Goal: Task Accomplishment & Management: Manage account settings

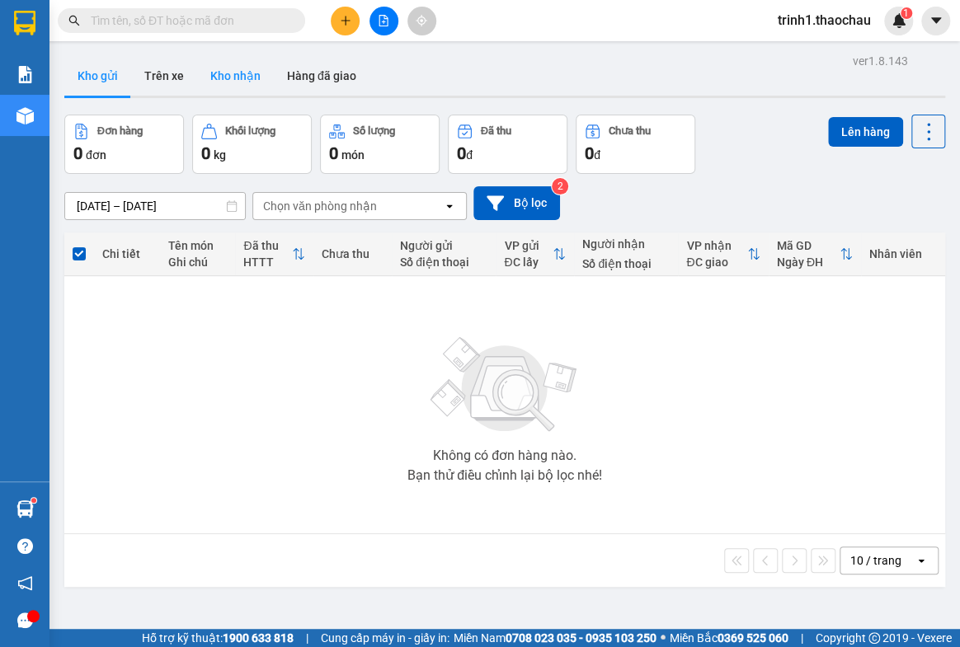
click at [236, 66] on button "Kho nhận" at bounding box center [235, 76] width 77 height 40
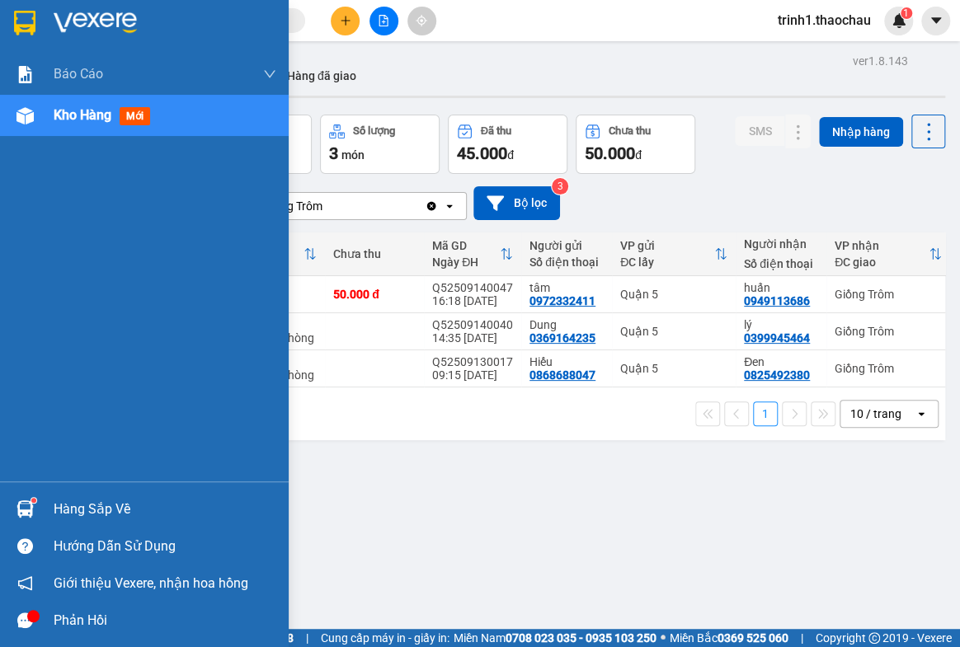
click at [93, 498] on div "Hàng sắp về" at bounding box center [165, 509] width 223 height 25
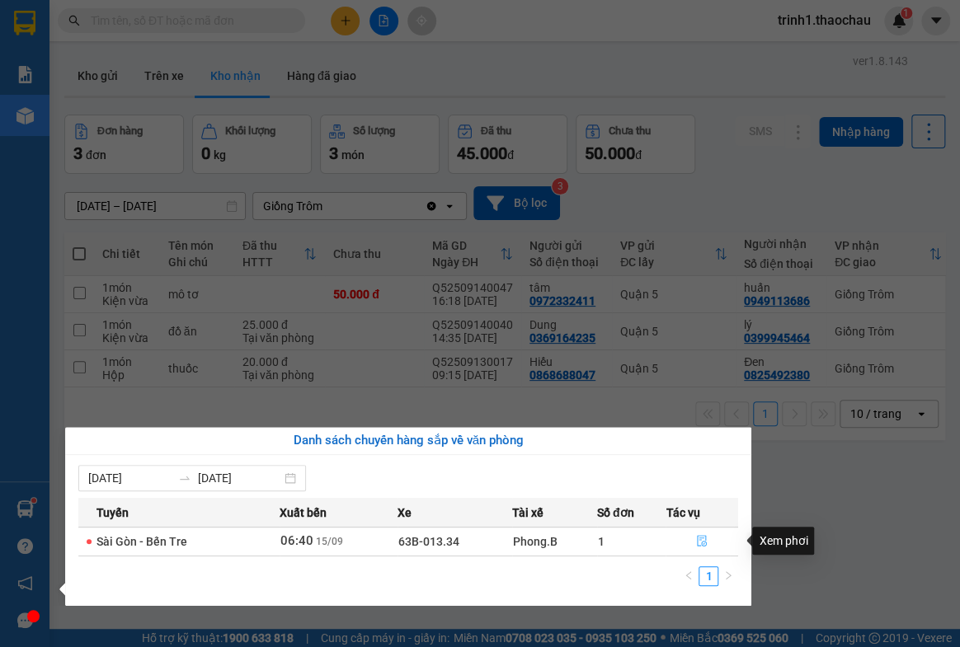
click at [708, 535] on button "button" at bounding box center [701, 542] width 71 height 26
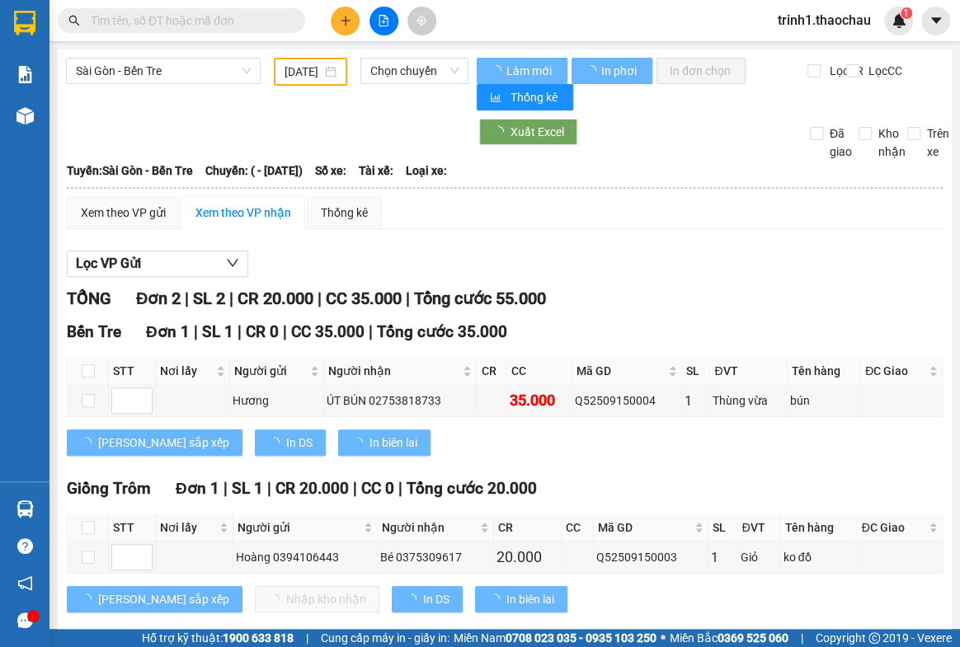
type input "[DATE]"
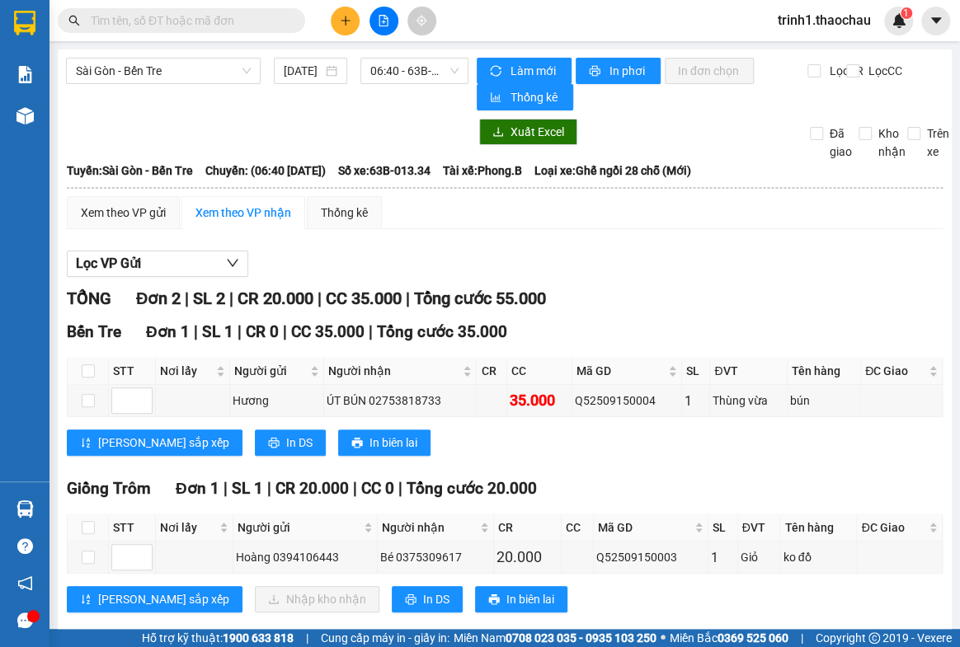
scroll to position [29, 0]
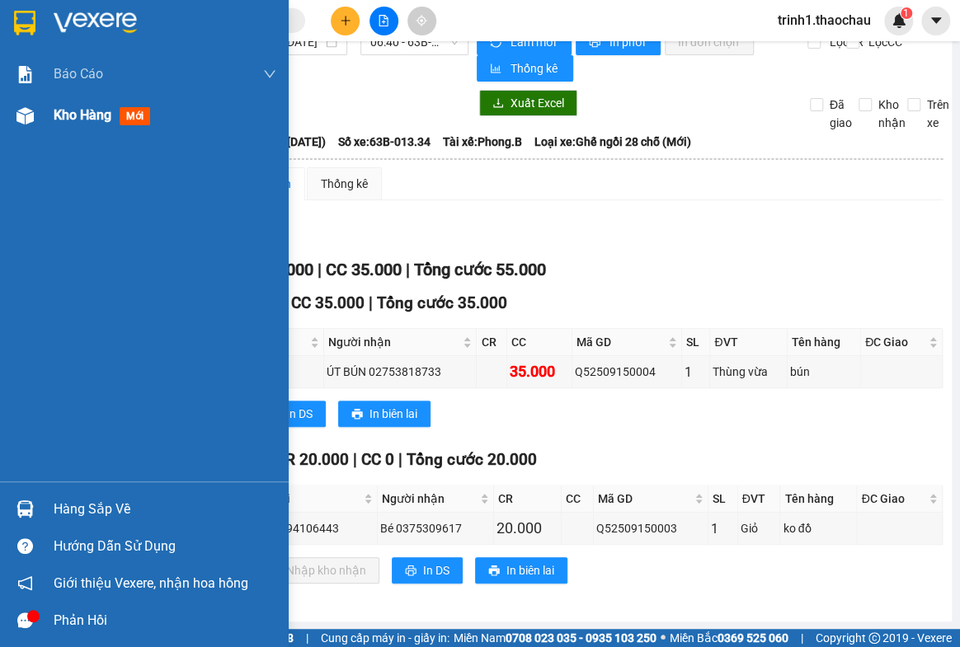
click at [66, 109] on span "Kho hàng" at bounding box center [83, 115] width 58 height 16
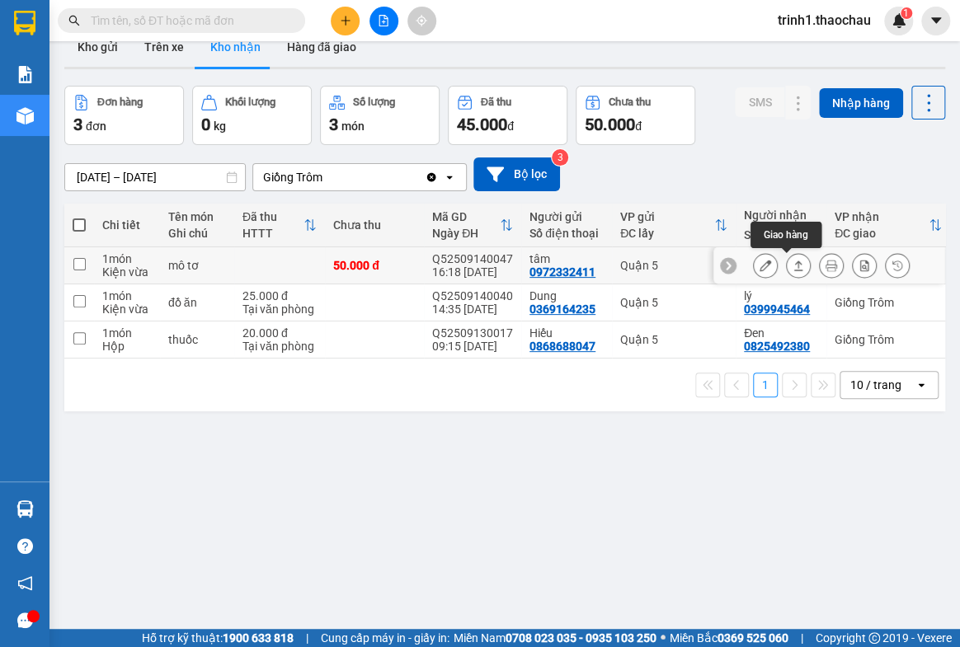
click at [794, 266] on icon at bounding box center [798, 266] width 9 height 10
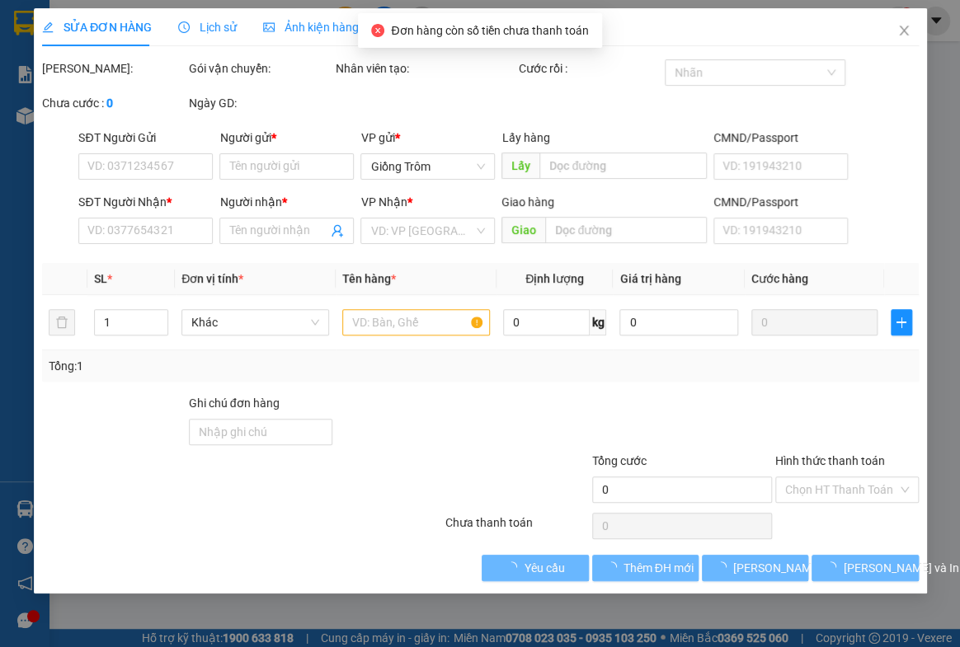
type input "0972332411"
type input "tâm"
type input "0949113686"
type input "huấn"
type input "50.000"
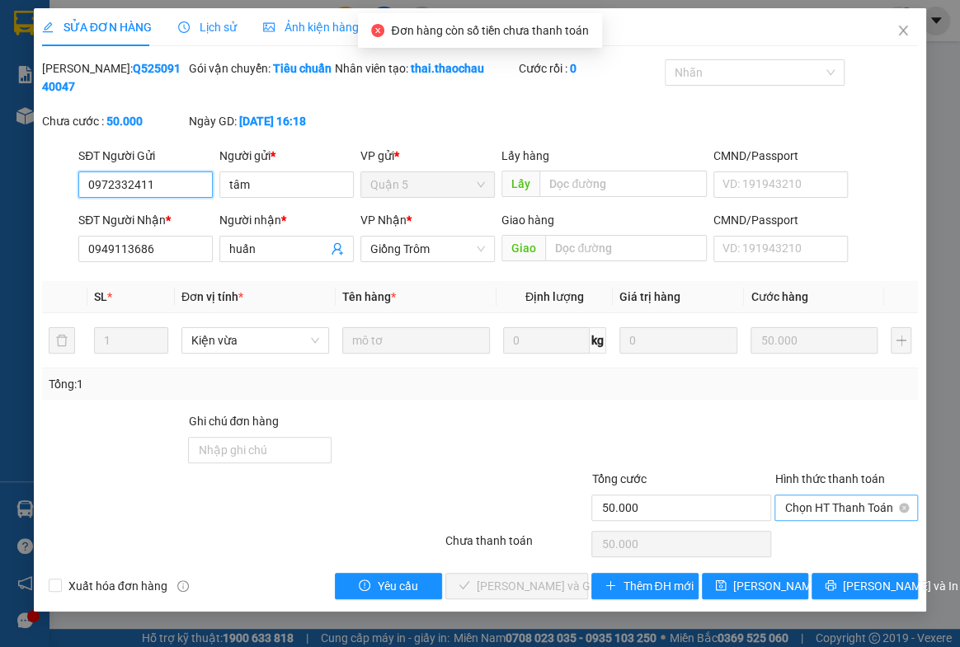
click at [854, 512] on span "Chọn HT Thanh Toán" at bounding box center [846, 508] width 124 height 25
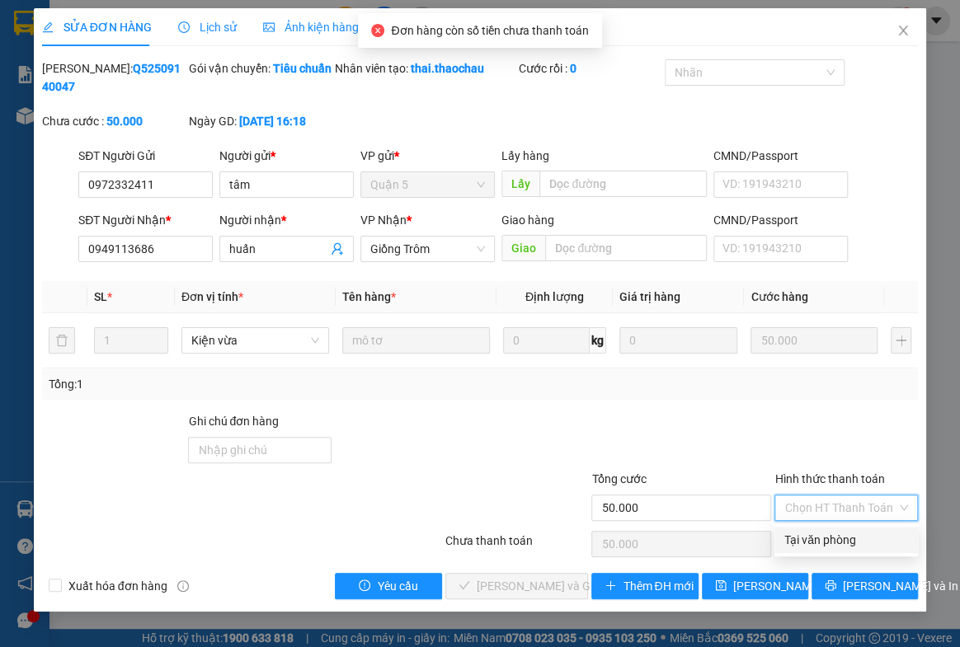
click at [848, 539] on div "Tại văn phòng" at bounding box center [846, 540] width 124 height 18
type input "0"
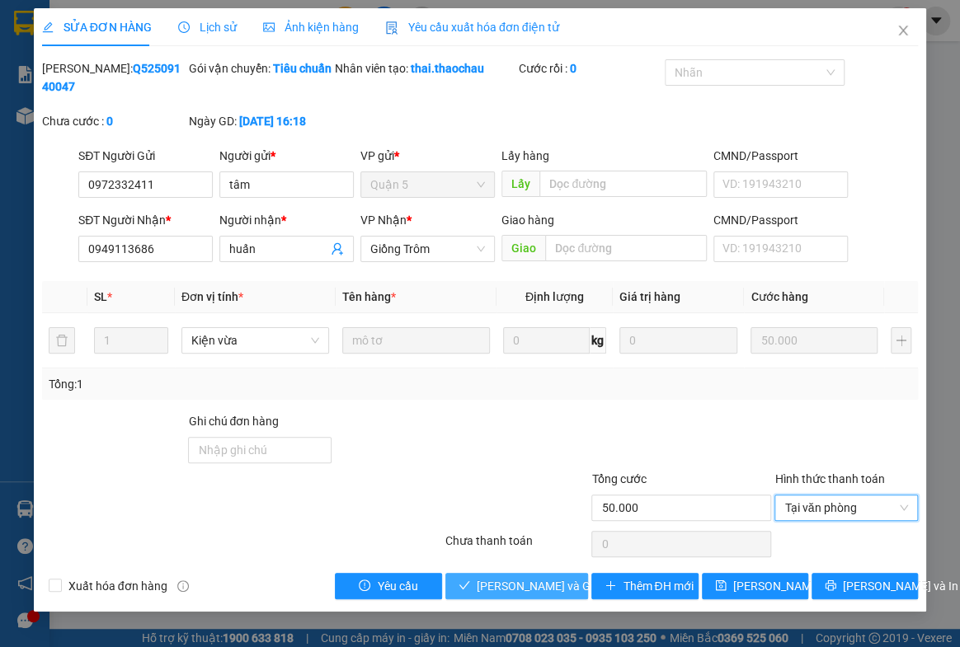
click at [534, 586] on span "[PERSON_NAME] và Giao hàng" at bounding box center [556, 586] width 158 height 18
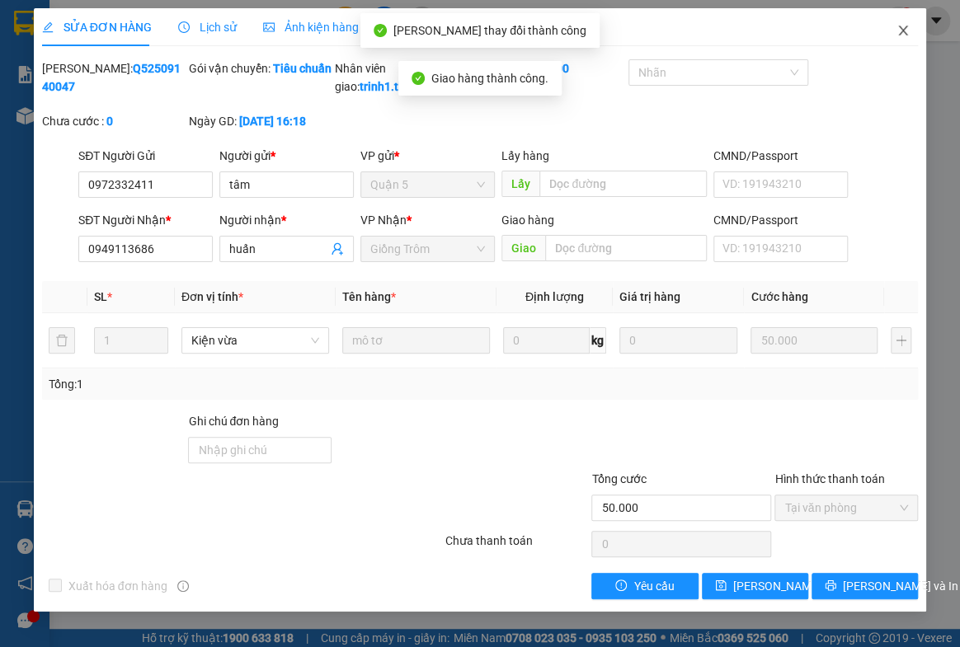
click at [896, 34] on icon "close" at bounding box center [902, 30] width 13 height 13
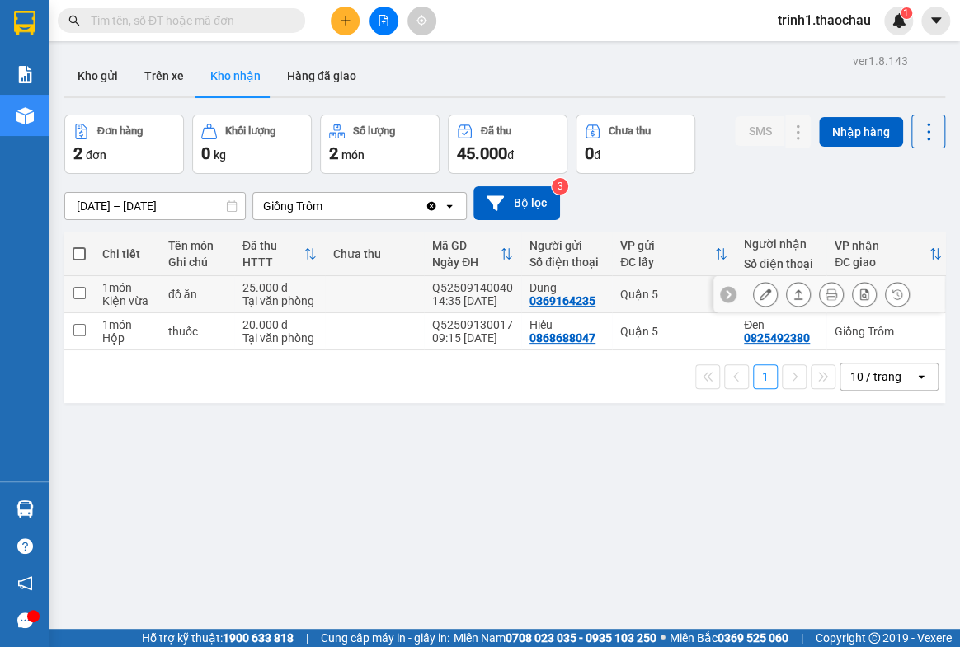
click at [794, 293] on icon at bounding box center [798, 294] width 9 height 10
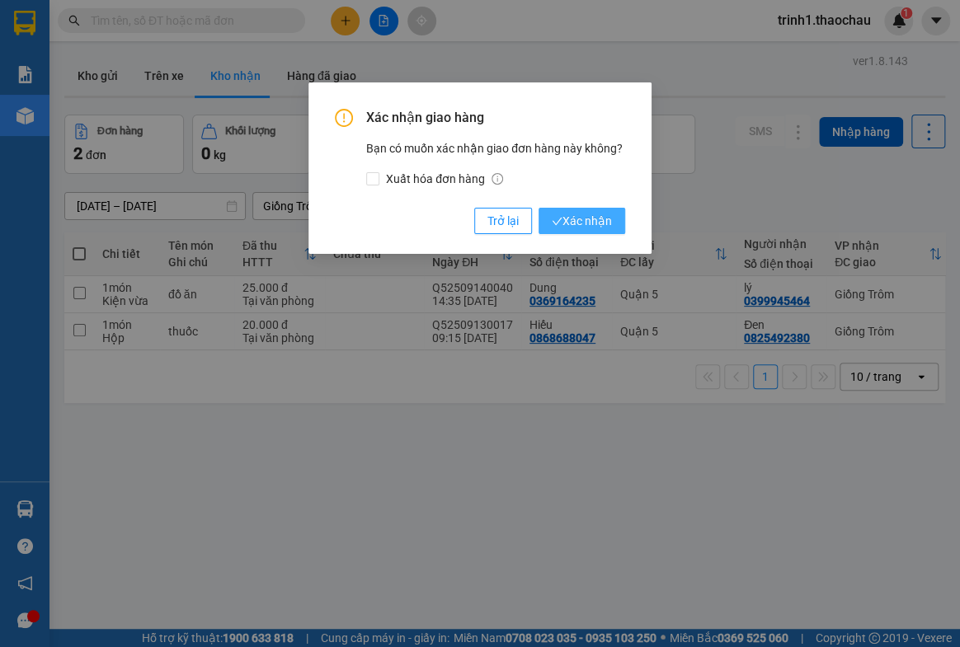
click at [599, 231] on button "Xác nhận" at bounding box center [582, 221] width 87 height 26
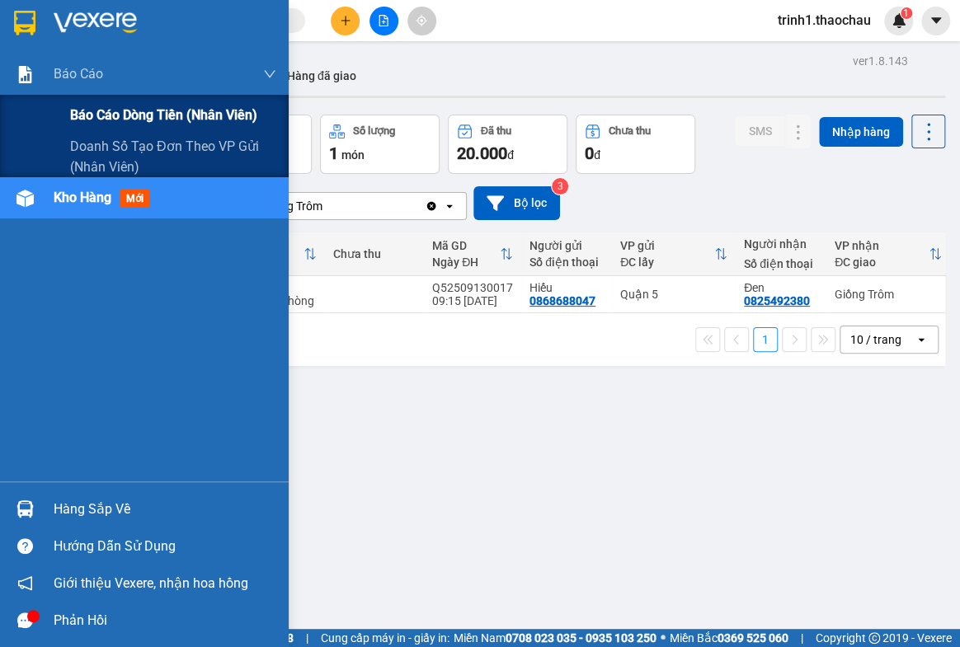
click at [108, 115] on span "Báo cáo dòng tiền (nhân viên)" at bounding box center [163, 115] width 187 height 21
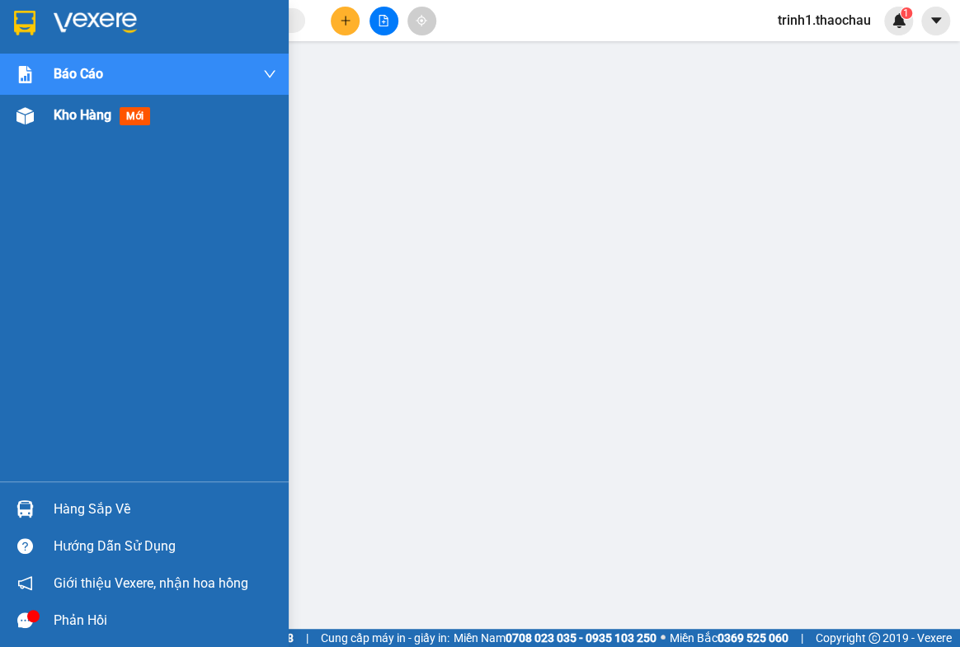
click at [42, 116] on div "Kho hàng mới" at bounding box center [144, 115] width 289 height 41
click at [82, 107] on span "Kho hàng" at bounding box center [83, 115] width 58 height 16
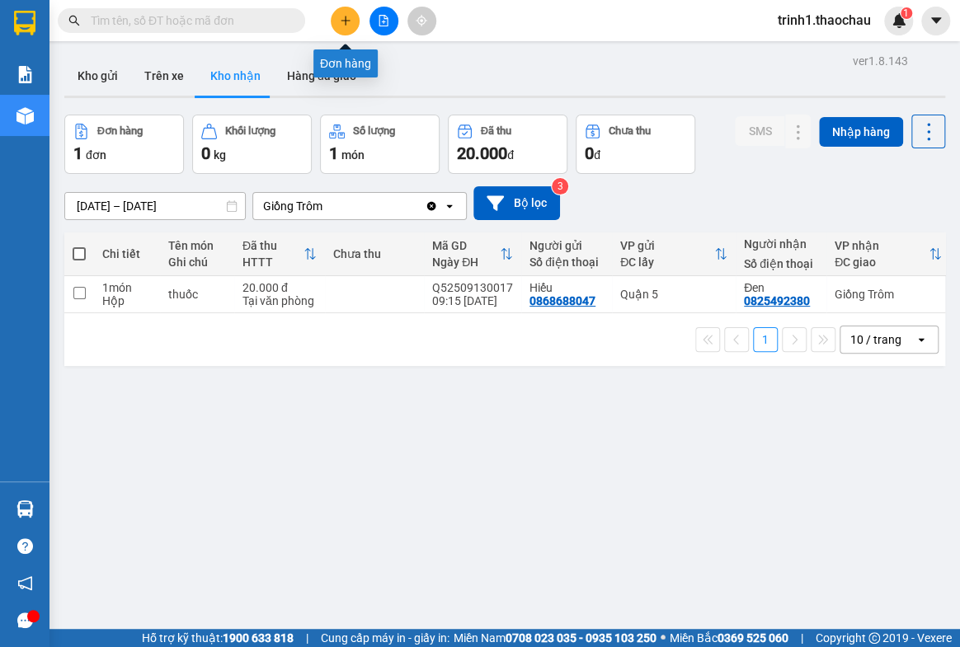
click at [338, 12] on button at bounding box center [345, 21] width 29 height 29
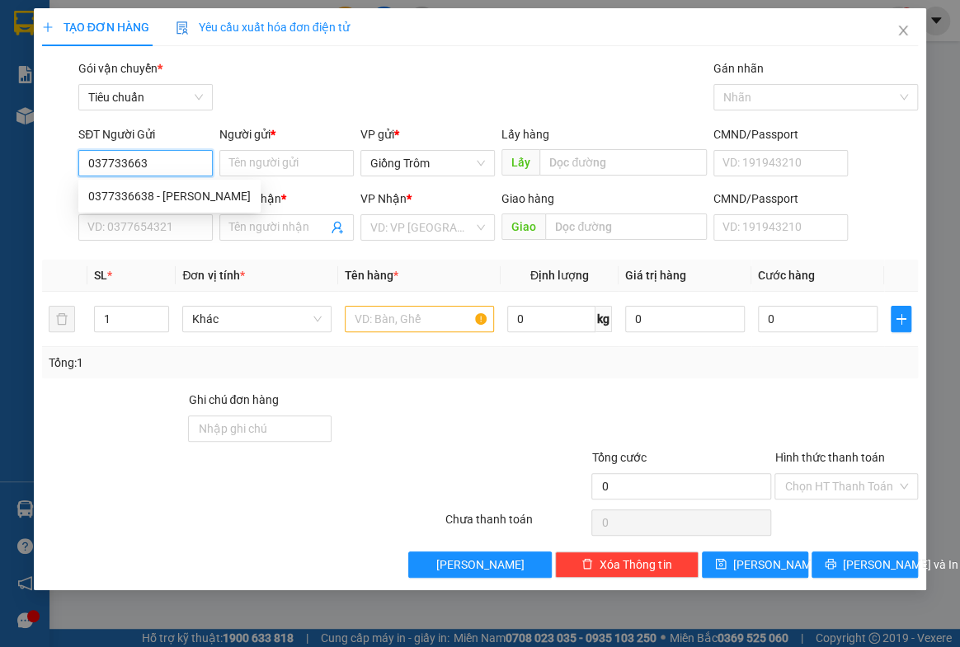
type input "0377336638"
click at [151, 199] on div "0377336638 - [PERSON_NAME]" at bounding box center [169, 196] width 162 height 18
type input "[PERSON_NAME]"
type input "0377336638"
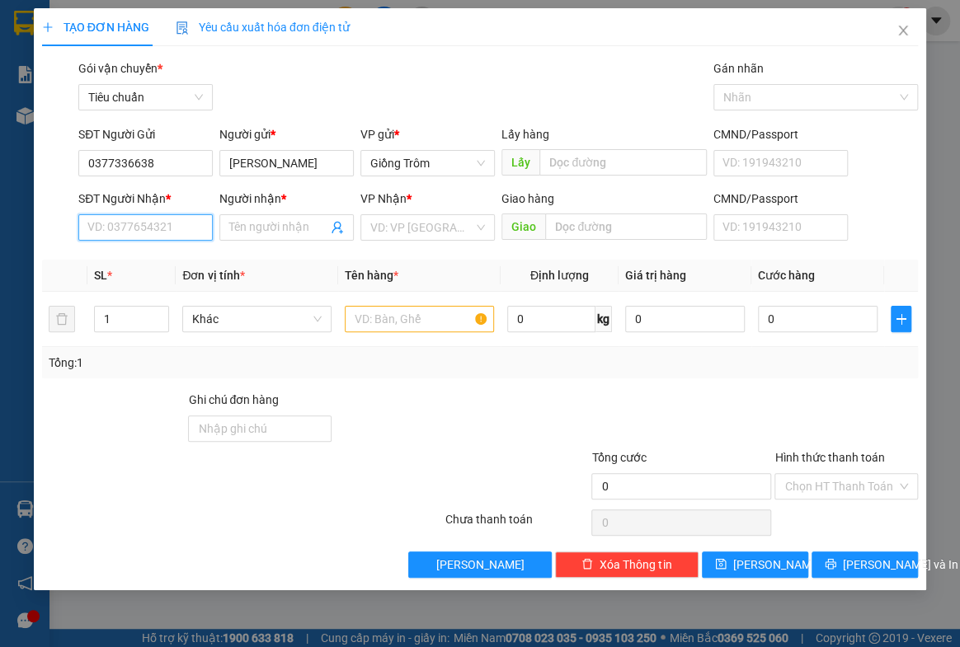
click at [152, 234] on input "SĐT Người Nhận *" at bounding box center [145, 227] width 134 height 26
click at [164, 285] on div "0868417358 - Cường" at bounding box center [145, 287] width 115 height 18
type input "0868417358"
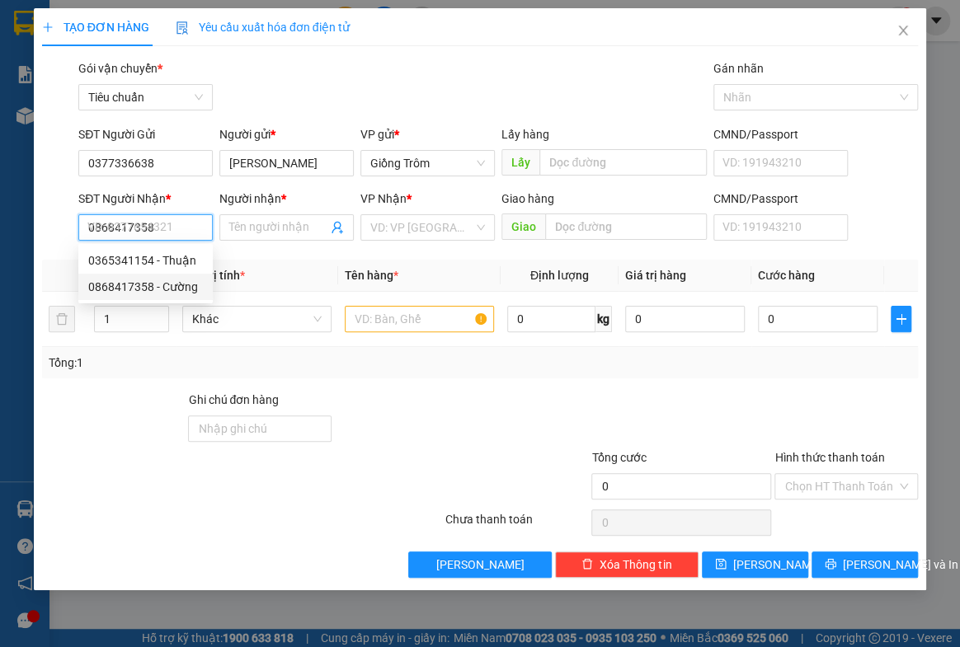
type input "Cường"
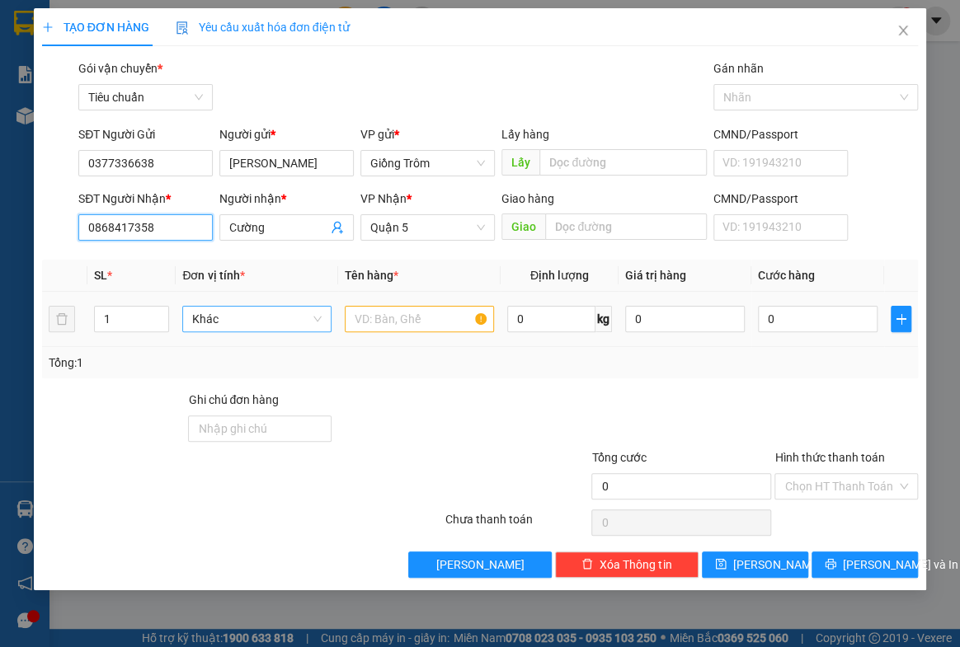
click at [216, 318] on span "Khác" at bounding box center [256, 319] width 129 height 25
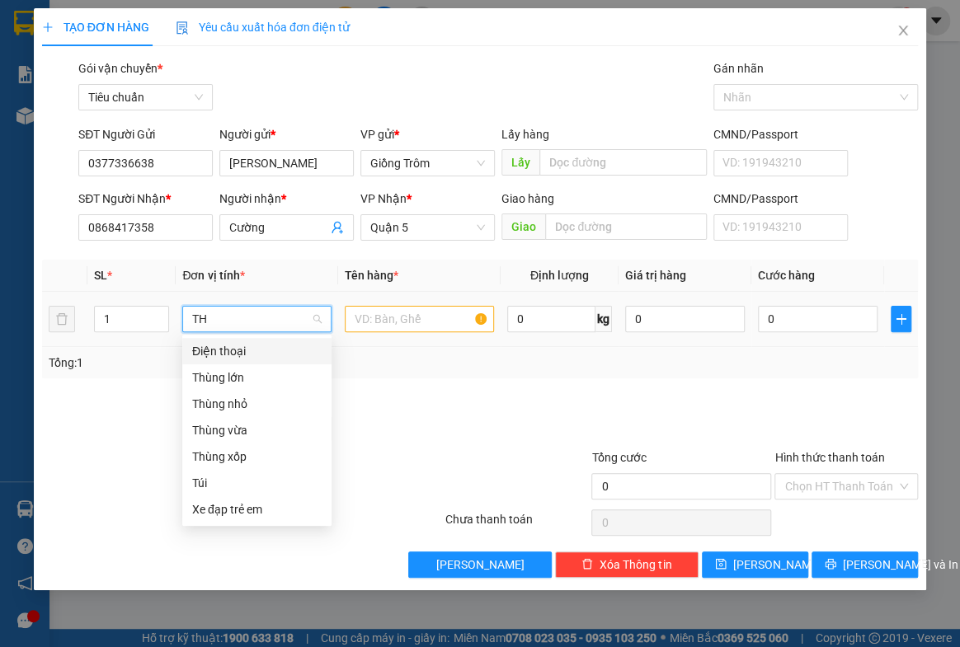
type input "THU"
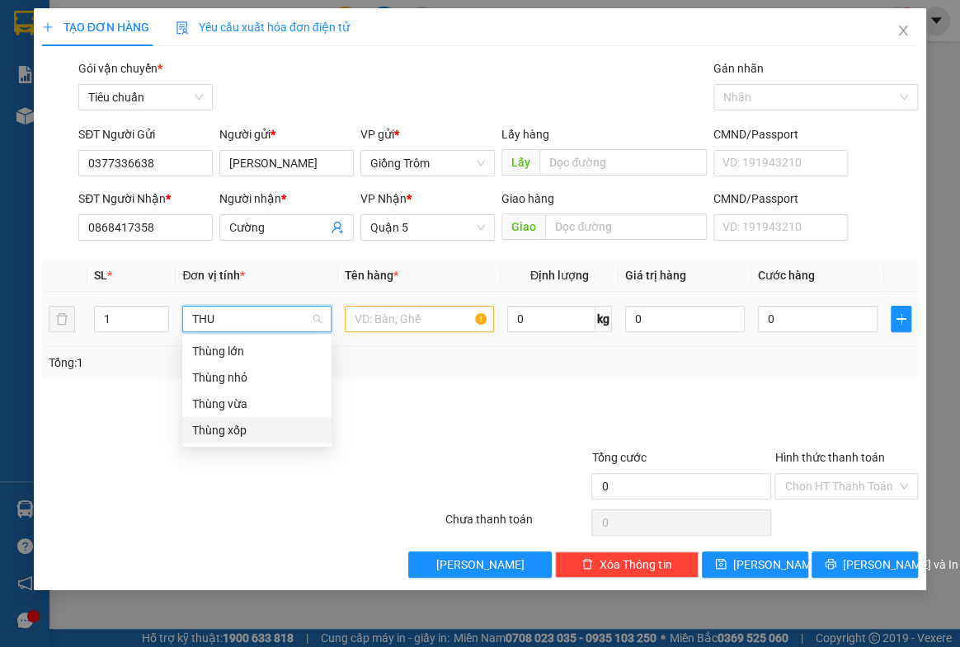
click at [238, 423] on div "Thùng xốp" at bounding box center [256, 430] width 129 height 18
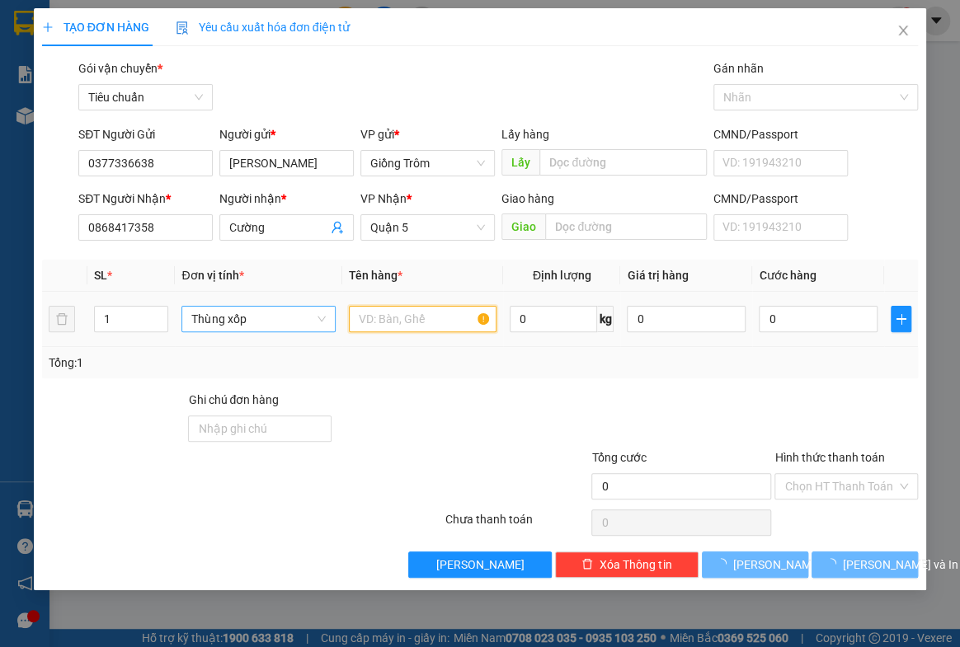
click at [384, 318] on input "text" at bounding box center [423, 319] width 148 height 26
type input "D"
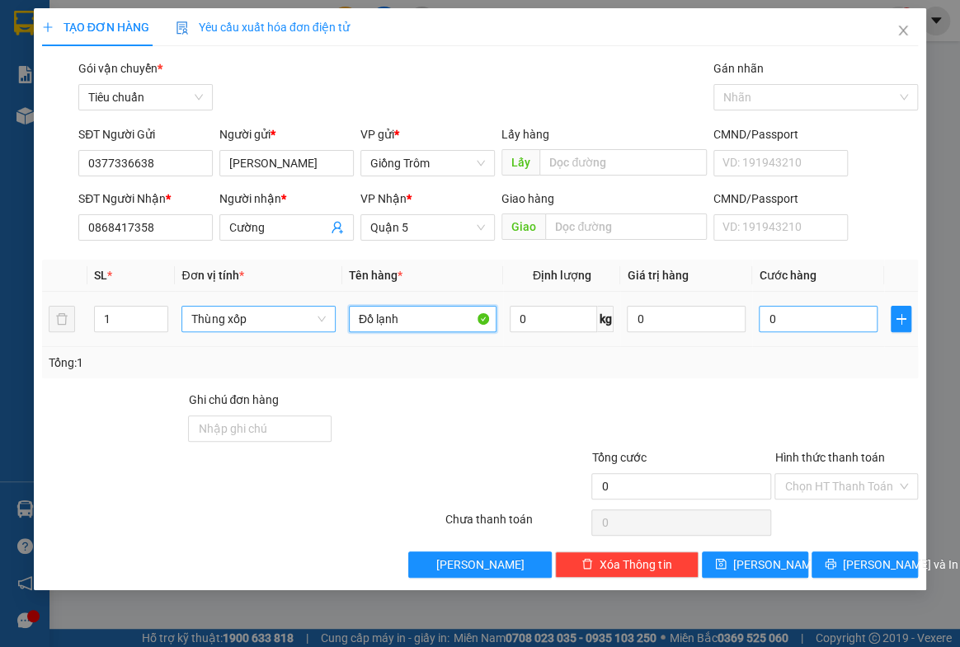
type input "Đồ lạnh"
click at [802, 322] on input "0" at bounding box center [818, 319] width 119 height 26
type input "5"
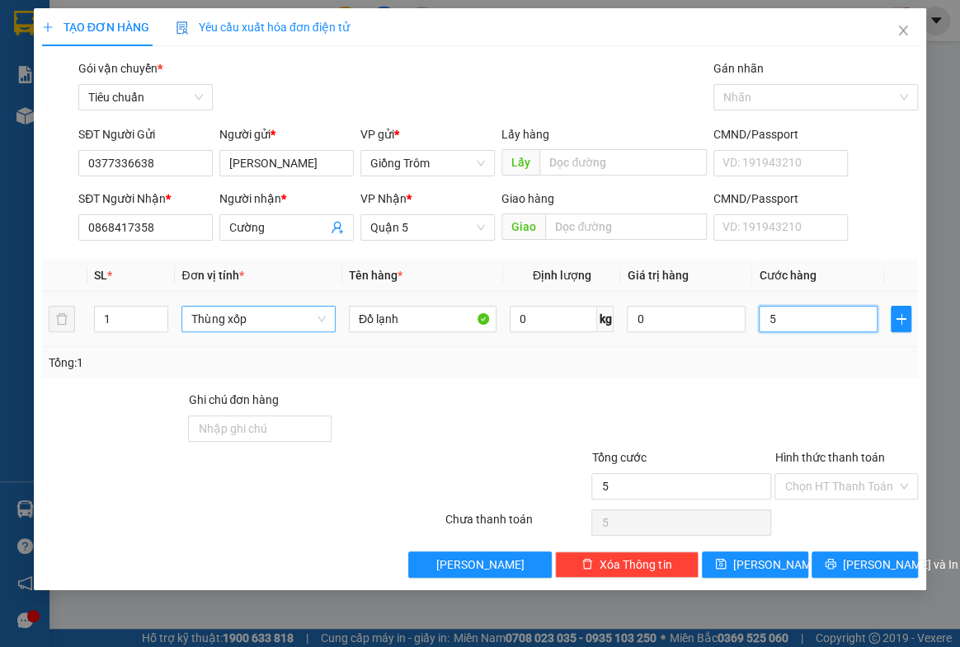
type input "50"
type input "50.000"
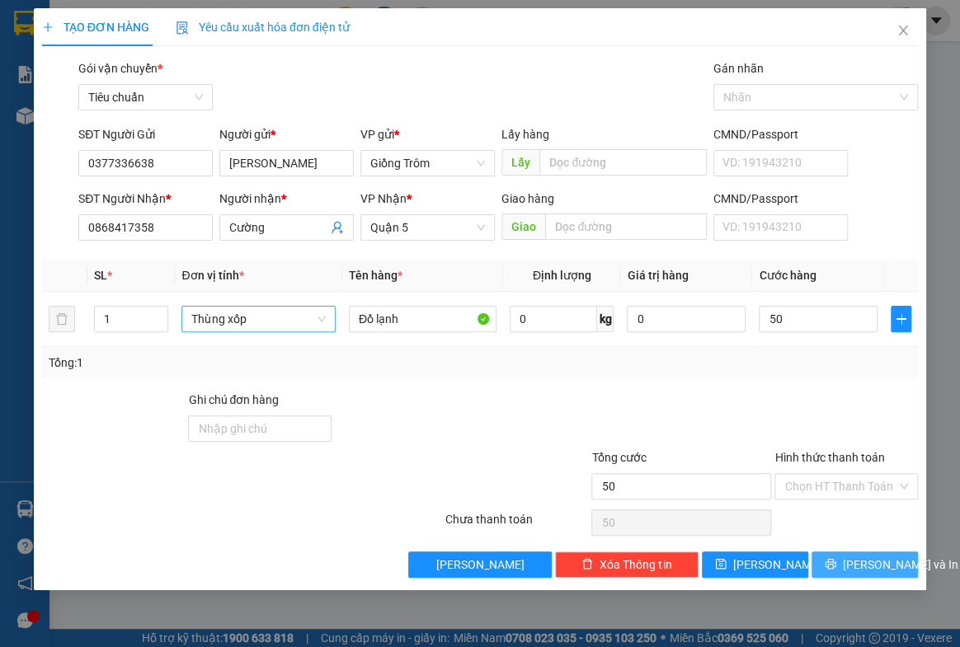
type input "50.000"
click at [858, 559] on span "[PERSON_NAME] và In" at bounding box center [900, 565] width 115 height 18
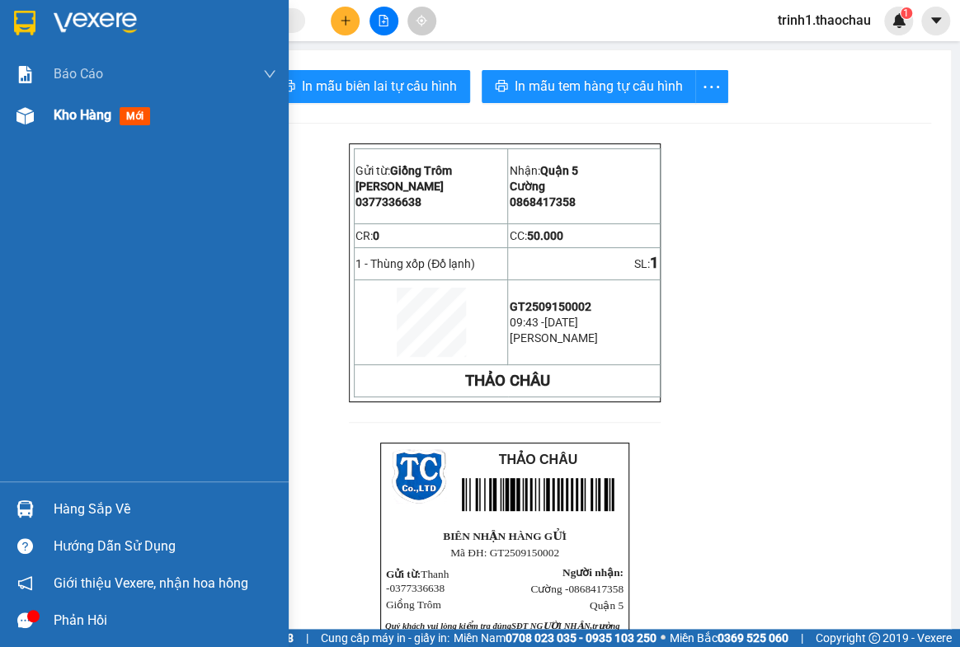
click at [66, 119] on span "Kho hàng" at bounding box center [83, 115] width 58 height 16
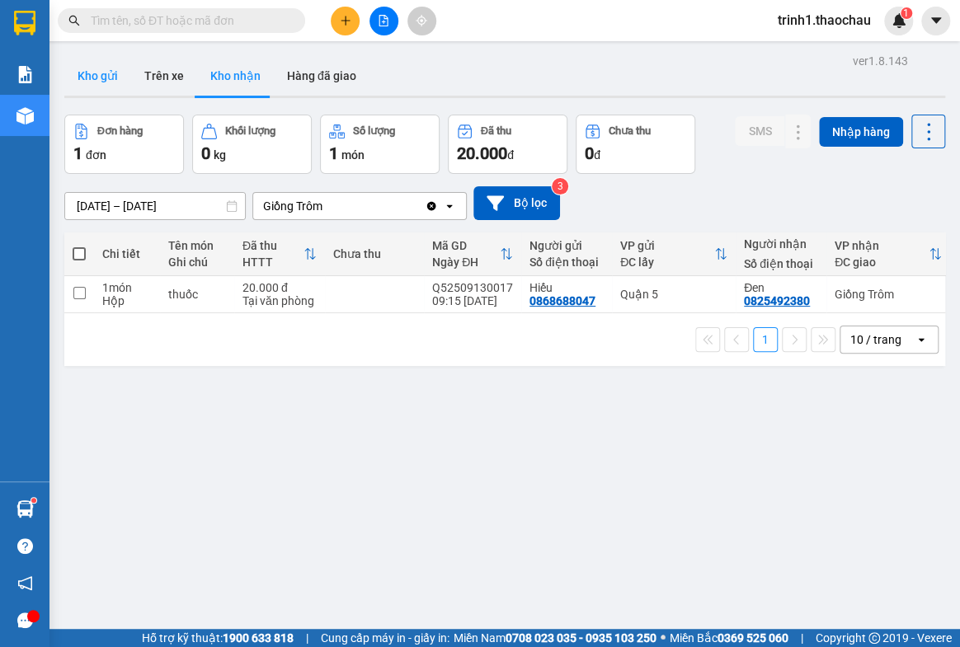
click at [92, 68] on button "Kho gửi" at bounding box center [97, 76] width 67 height 40
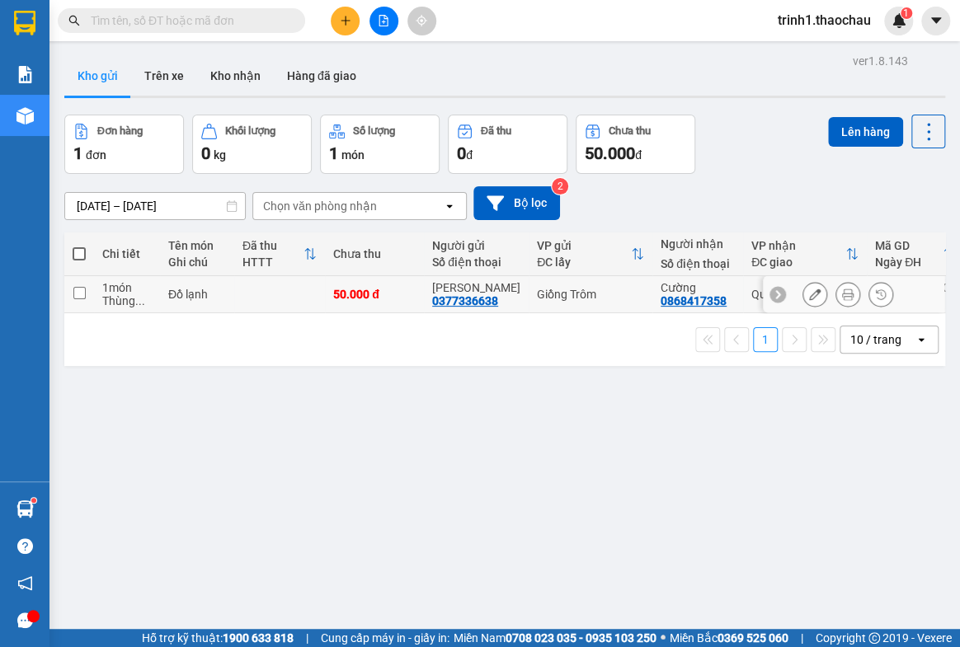
click at [82, 292] on input "checkbox" at bounding box center [79, 293] width 12 height 12
checkbox input "true"
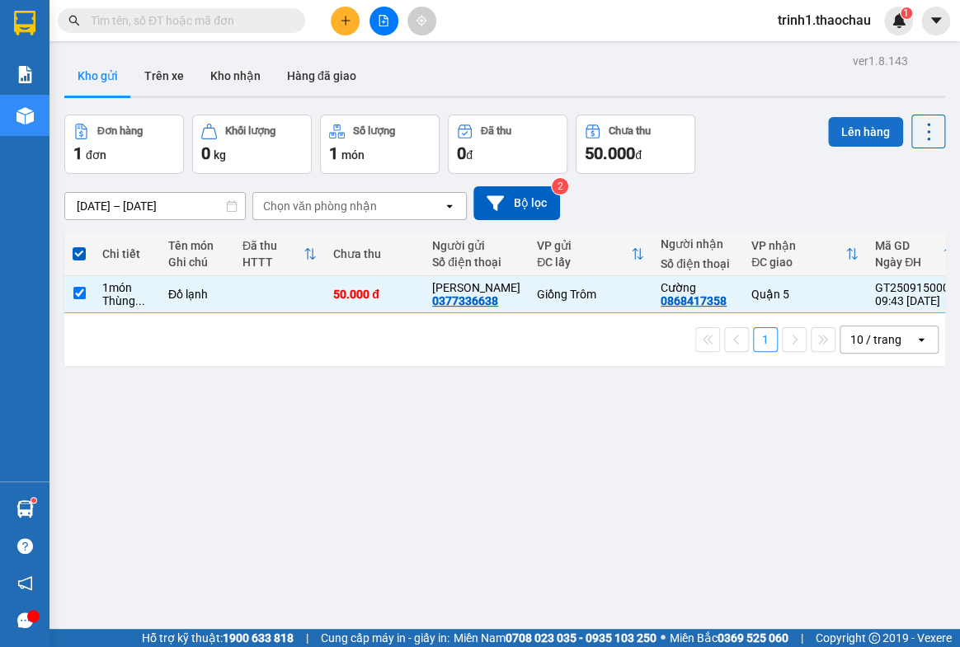
click at [849, 129] on button "Lên hàng" at bounding box center [865, 132] width 75 height 30
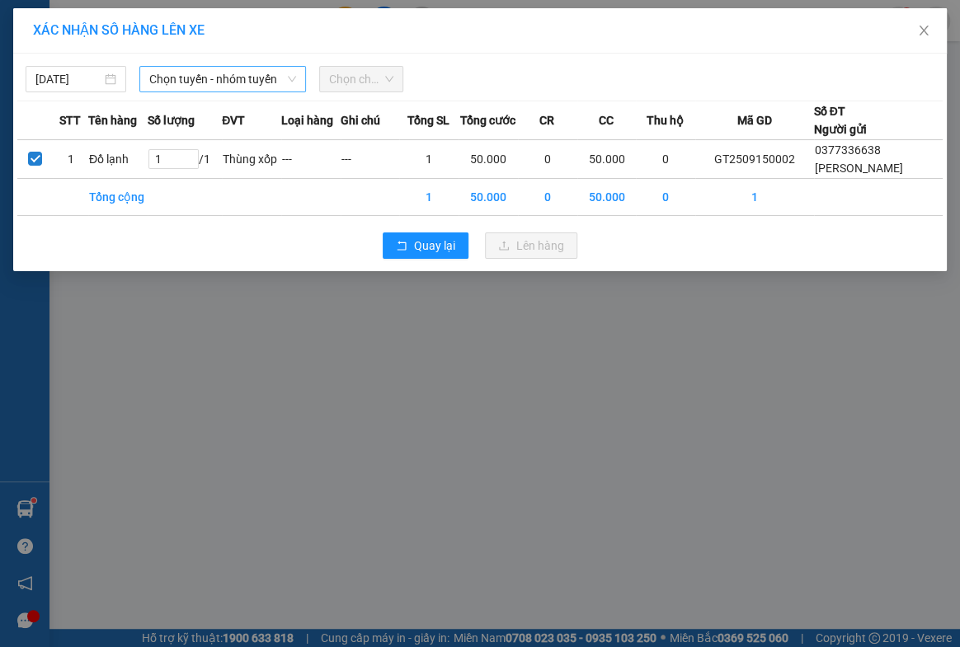
click at [205, 81] on span "Chọn tuyến - nhóm tuyến" at bounding box center [222, 79] width 146 height 25
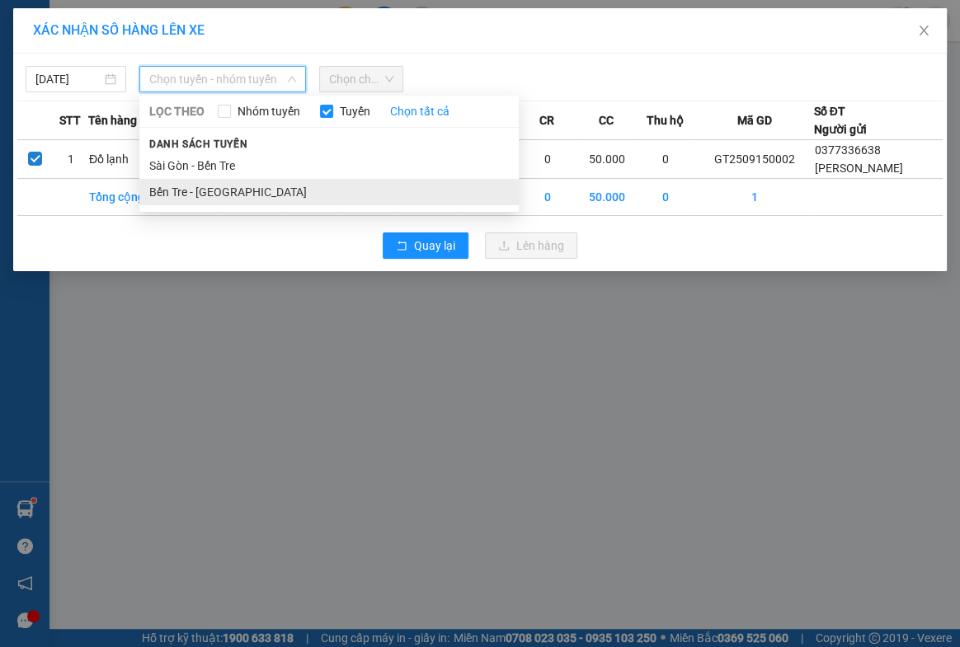
click at [186, 194] on li "Bến Tre - [GEOGRAPHIC_DATA]" at bounding box center [328, 192] width 379 height 26
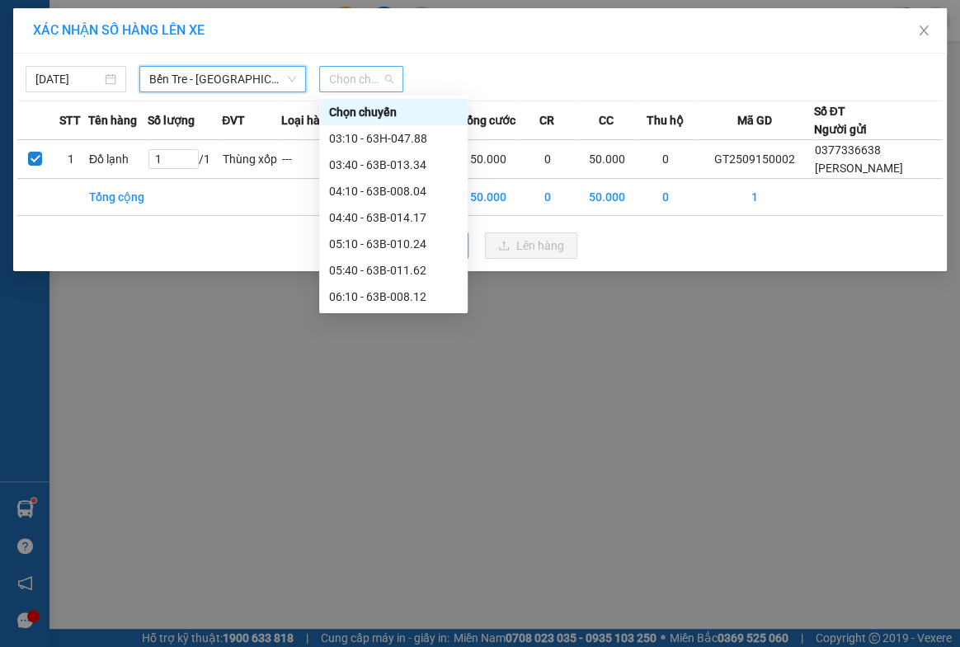
click at [338, 74] on span "Chọn chuyến" at bounding box center [361, 79] width 65 height 25
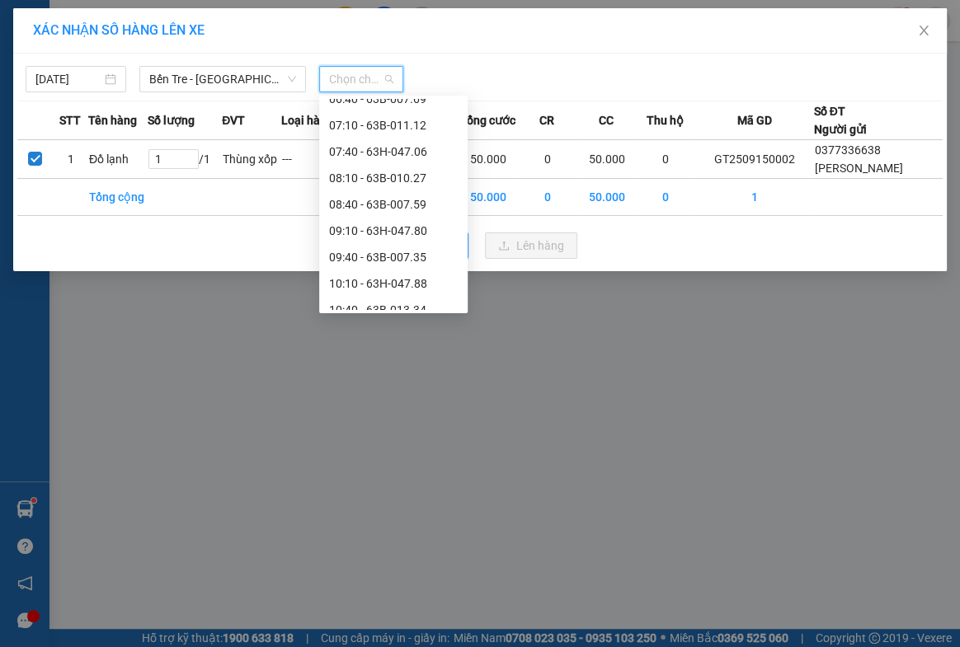
scroll to position [299, 0]
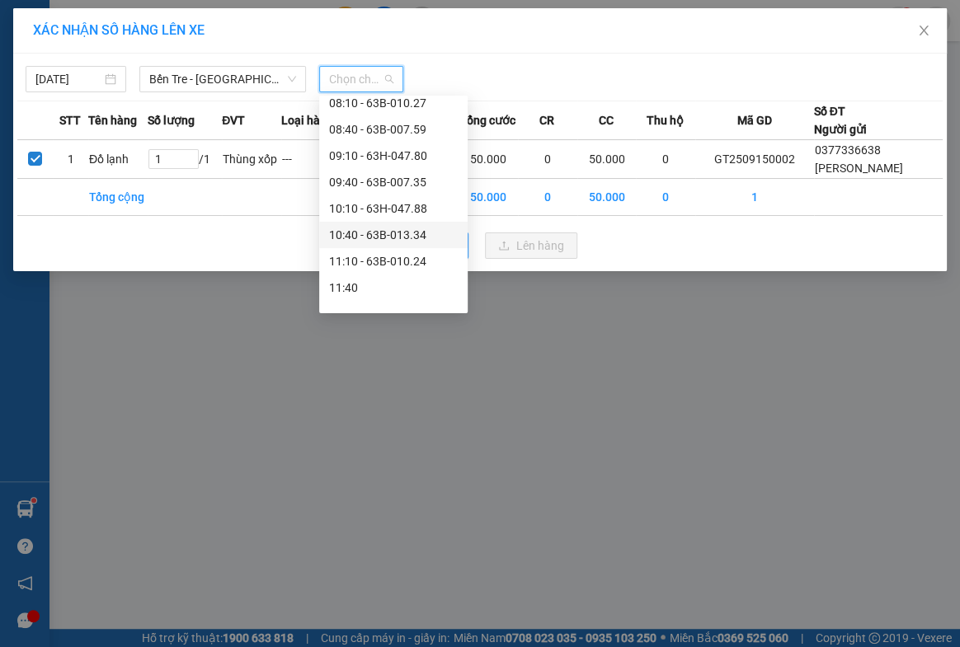
click at [390, 230] on div "10:40 - 63B-013.34" at bounding box center [393, 235] width 129 height 18
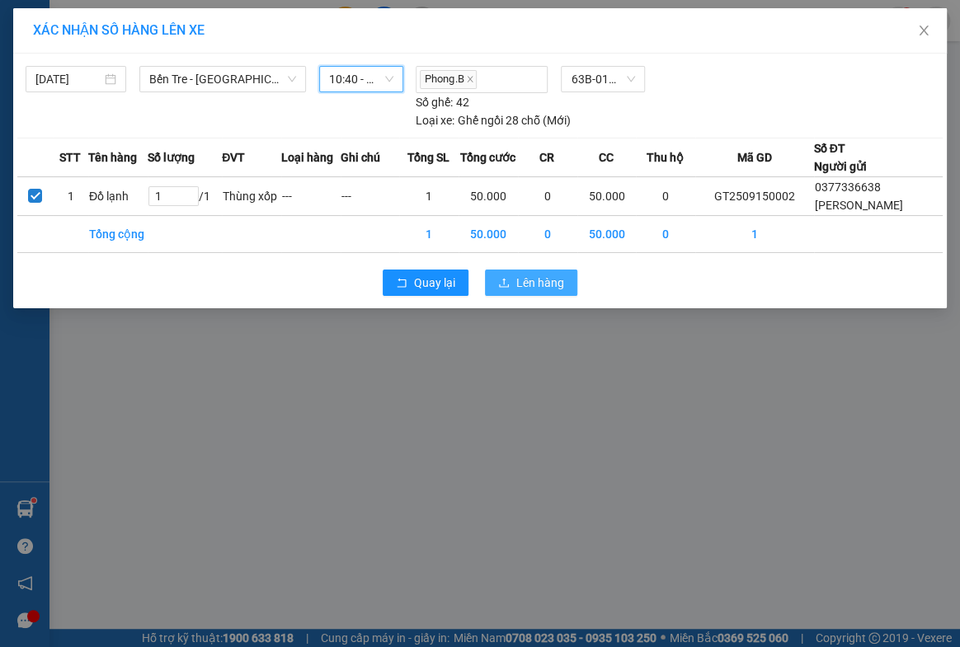
click at [551, 285] on span "Lên hàng" at bounding box center [540, 283] width 48 height 18
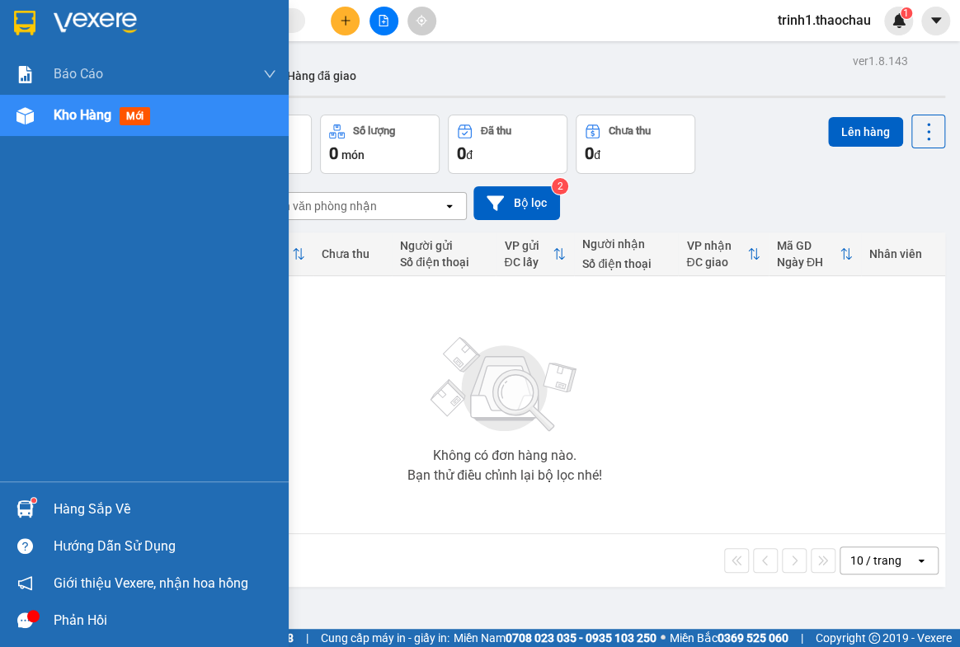
click at [97, 495] on div "Hàng sắp về" at bounding box center [144, 509] width 289 height 37
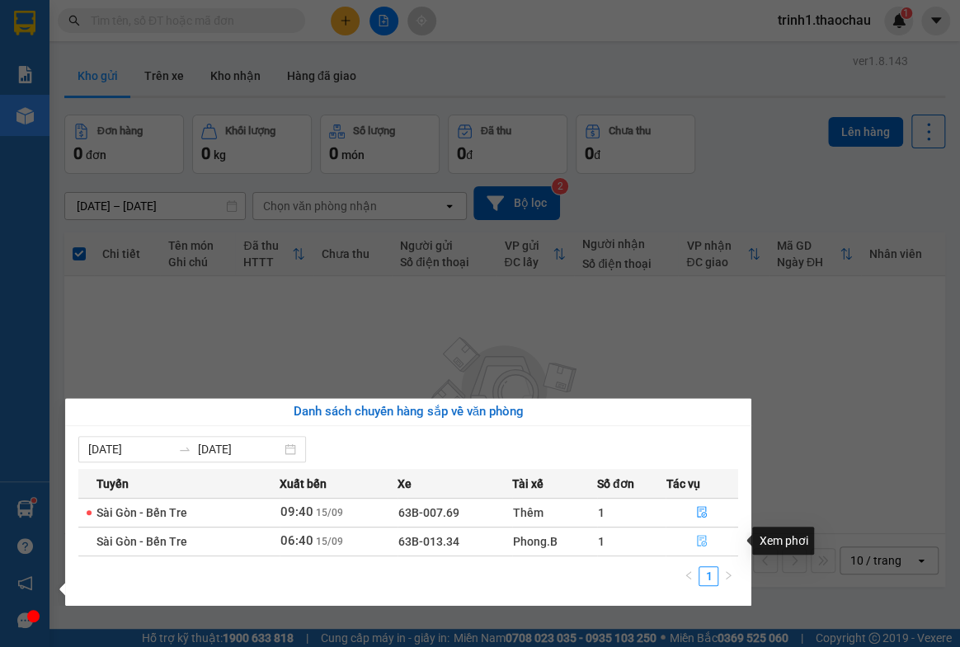
click at [706, 538] on icon "file-done" at bounding box center [702, 541] width 12 height 12
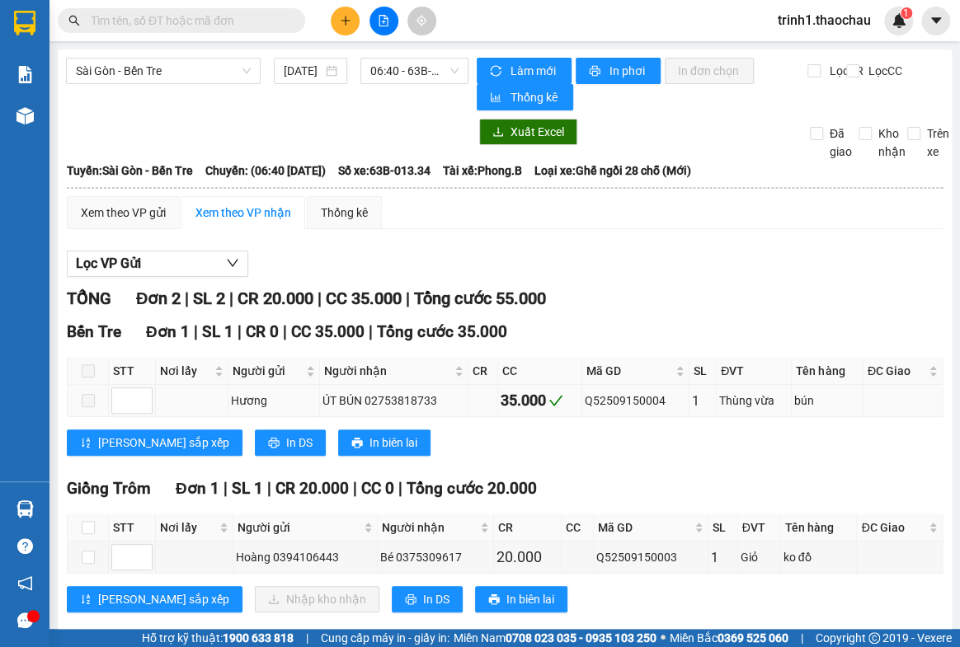
scroll to position [29, 0]
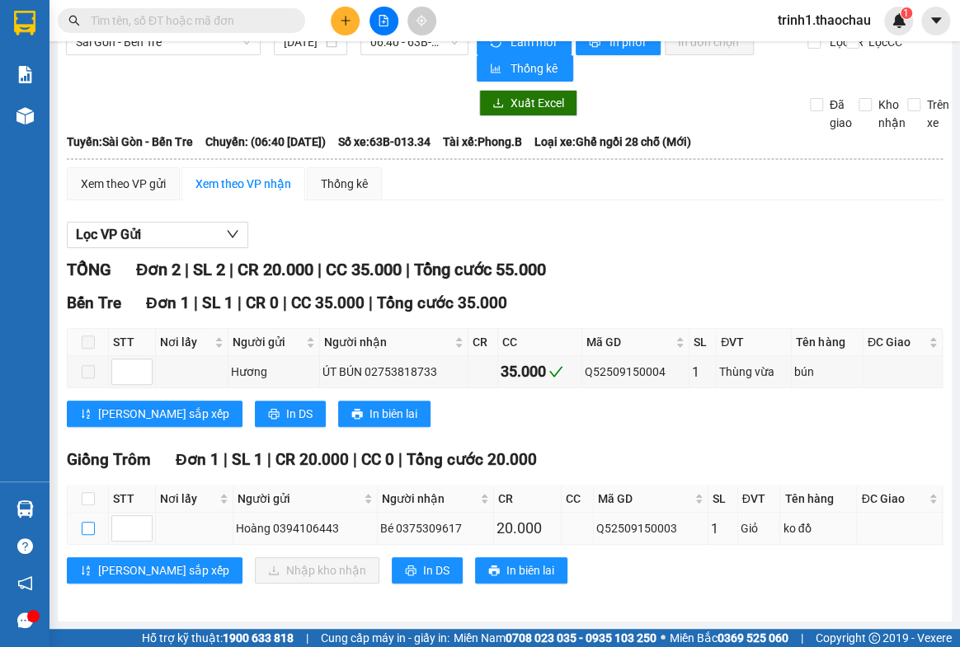
click at [82, 525] on input "checkbox" at bounding box center [88, 528] width 13 height 13
checkbox input "true"
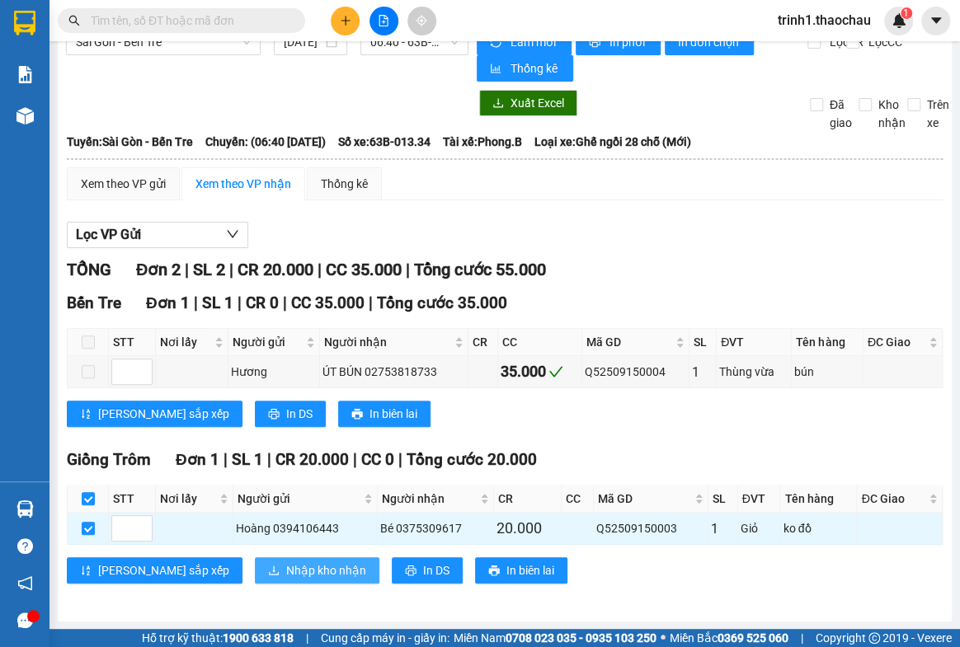
click at [286, 570] on span "Nhập kho nhận" at bounding box center [326, 571] width 80 height 18
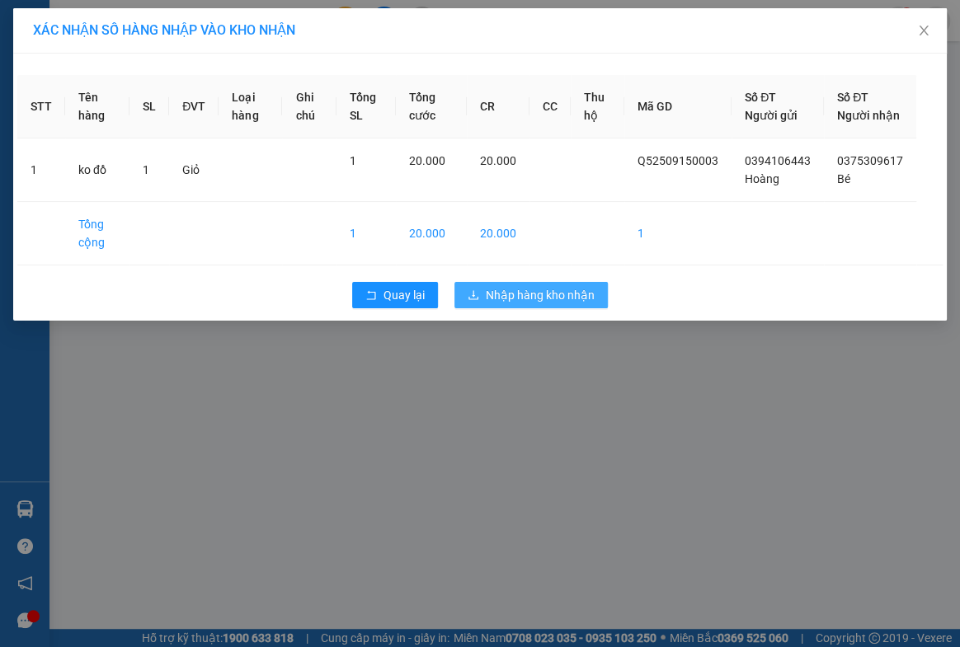
click at [548, 304] on span "Nhập hàng kho nhận" at bounding box center [540, 295] width 109 height 18
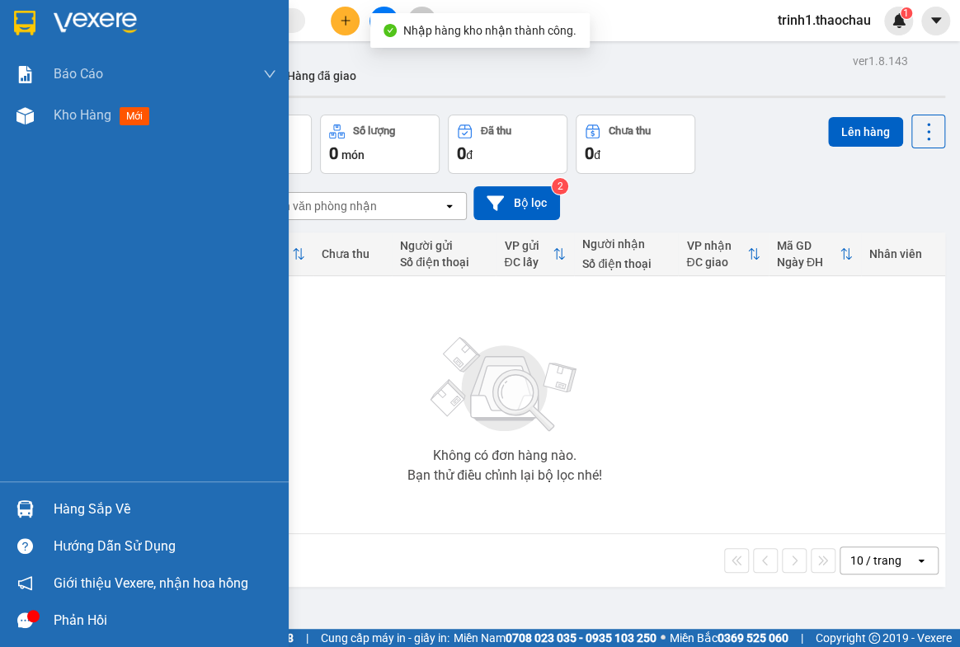
click at [121, 505] on div "Hàng sắp về" at bounding box center [165, 509] width 223 height 25
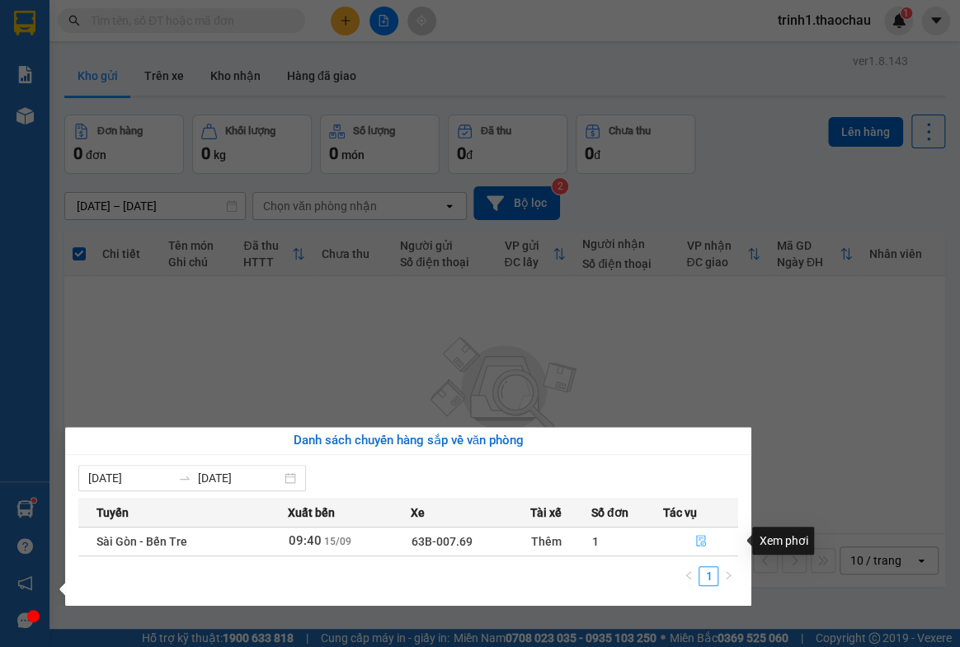
click at [693, 538] on button "button" at bounding box center [701, 542] width 74 height 26
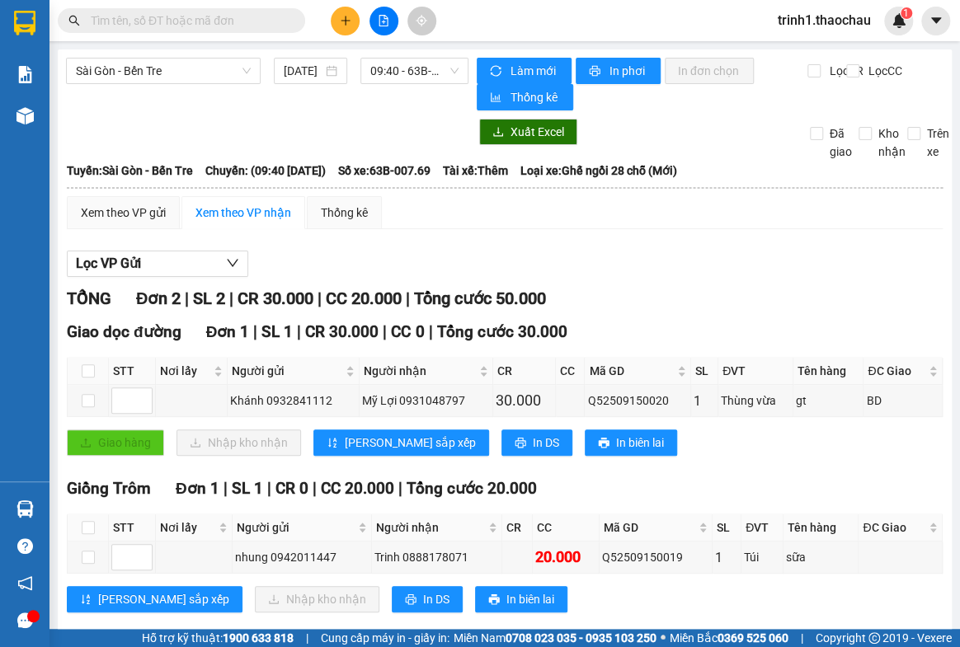
scroll to position [29, 0]
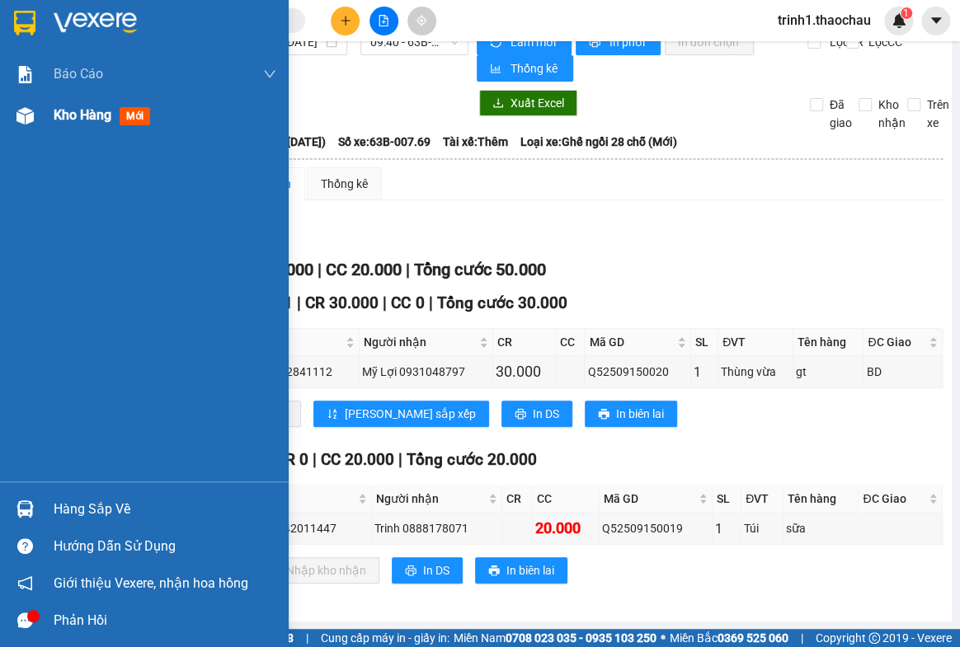
click at [74, 128] on div "Kho hàng mới" at bounding box center [165, 115] width 223 height 41
